Goal: Find specific page/section: Find specific page/section

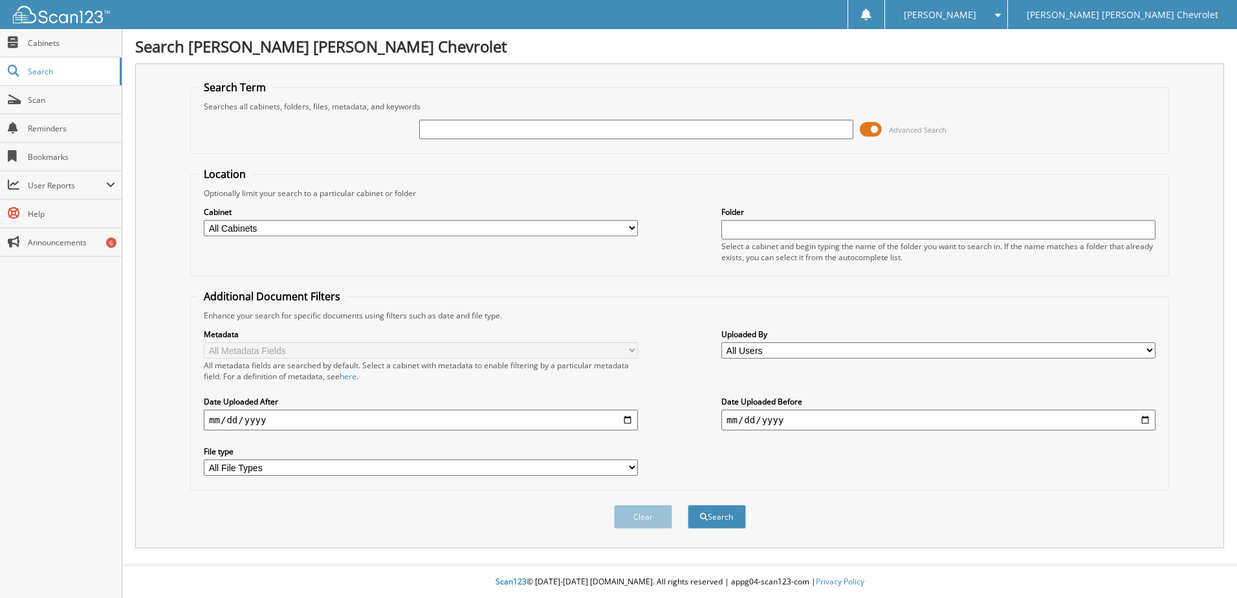
click at [447, 133] on input "text" at bounding box center [636, 129] width 434 height 19
type input "690196a"
drag, startPoint x: 637, startPoint y: 228, endPoint x: 628, endPoint y: 230, distance: 9.3
click at [637, 228] on select "All Cabinets ACCOUNTS PAYABLE [PERSON_NAME] CAR DEALS CASH RECEIPTS CHEVY OPEN …" at bounding box center [421, 228] width 434 height 16
select select "21491"
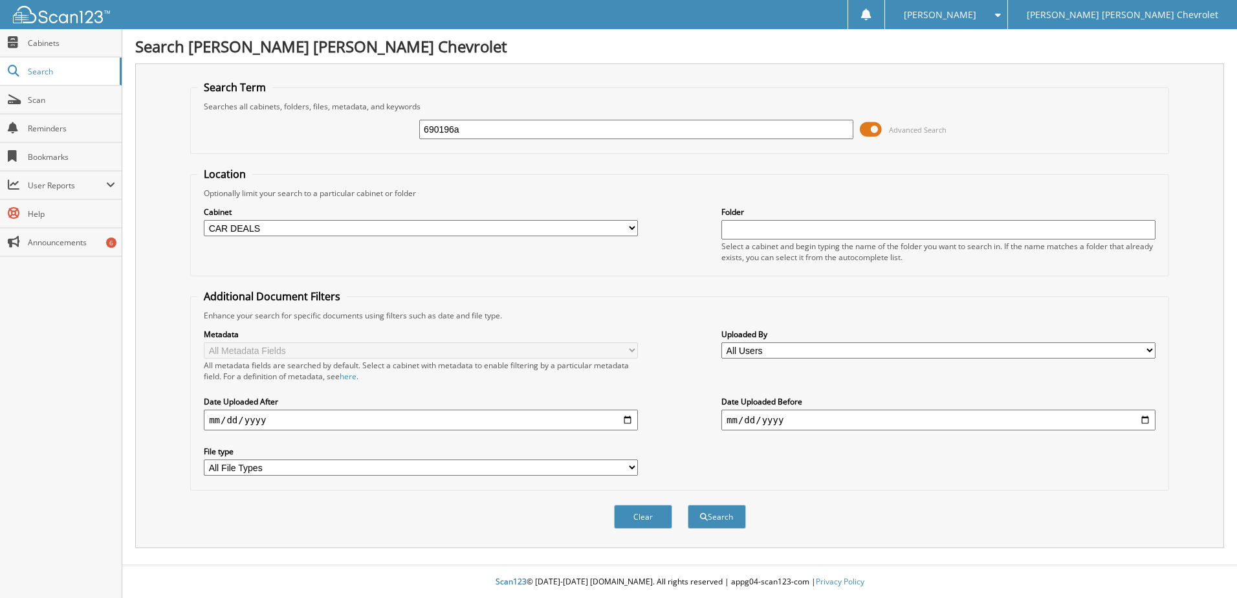
click at [204, 220] on select "All Cabinets ACCOUNTS PAYABLE [PERSON_NAME] CAR DEALS CASH RECEIPTS CHEVY OPEN …" at bounding box center [421, 228] width 434 height 16
click at [723, 513] on button "Search" at bounding box center [717, 517] width 58 height 24
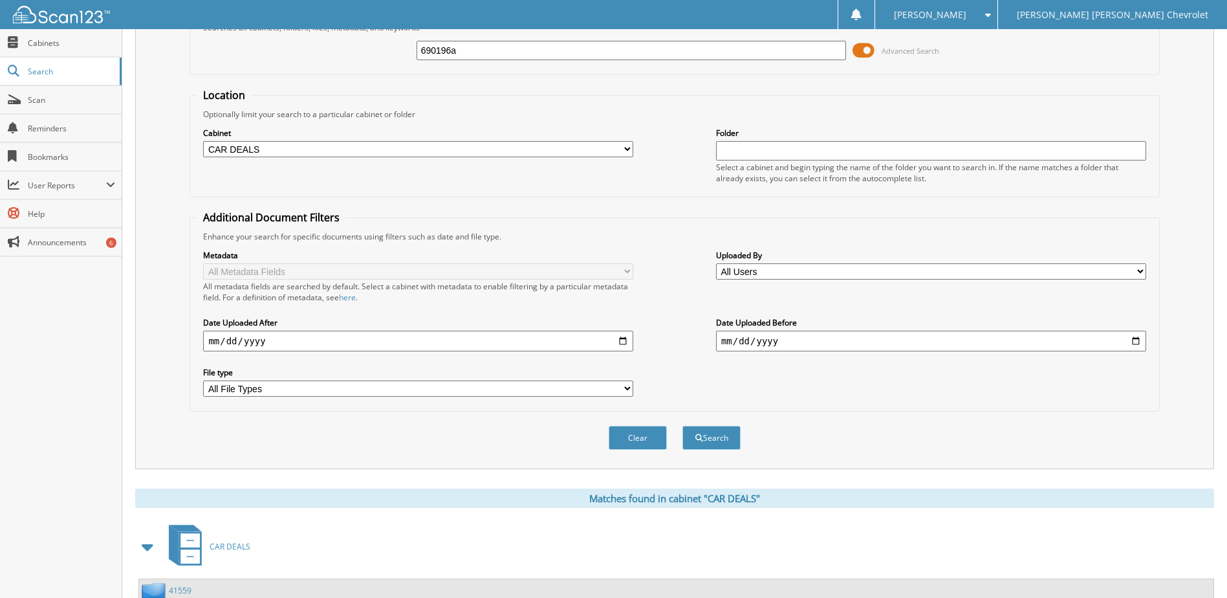
scroll to position [197, 0]
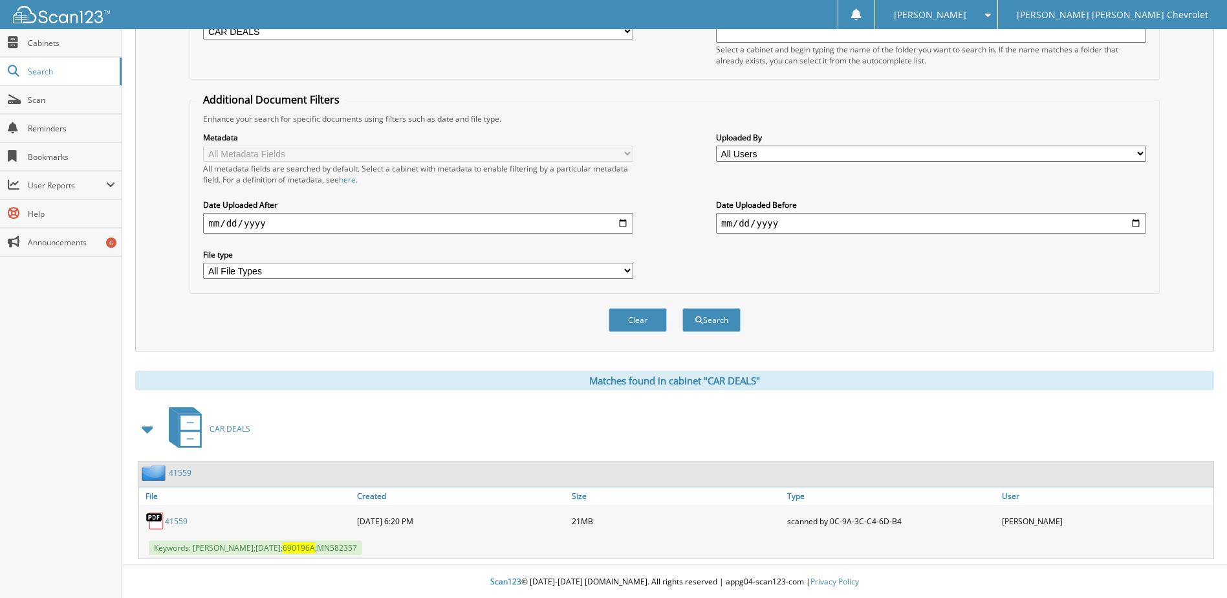
click at [176, 519] on link "41559" at bounding box center [176, 521] width 23 height 11
click at [177, 519] on link "41559" at bounding box center [176, 521] width 23 height 11
